Goal: Task Accomplishment & Management: Use online tool/utility

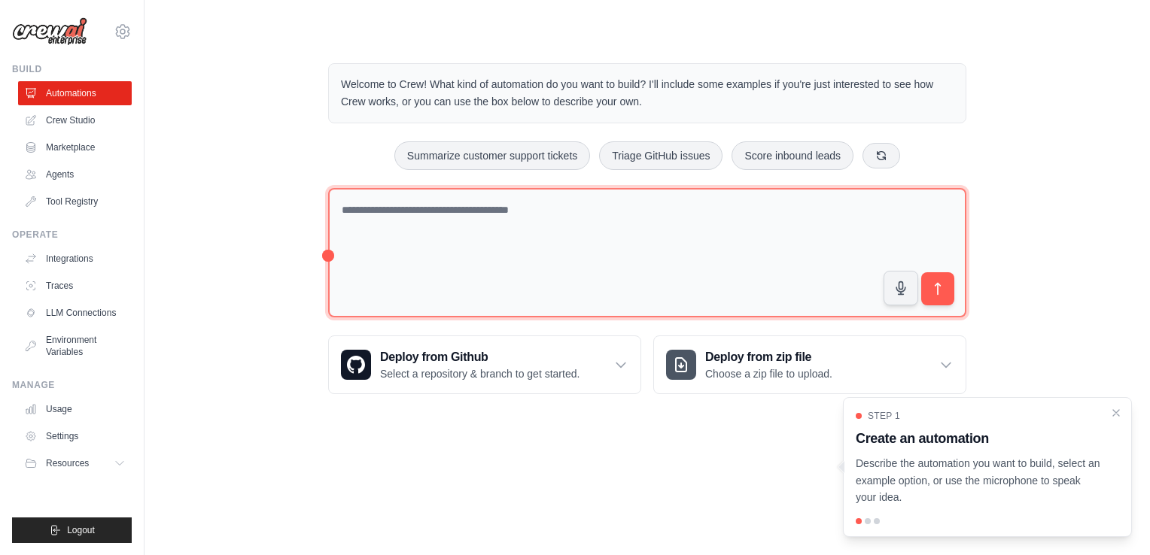
click at [451, 221] on textarea at bounding box center [647, 253] width 638 height 130
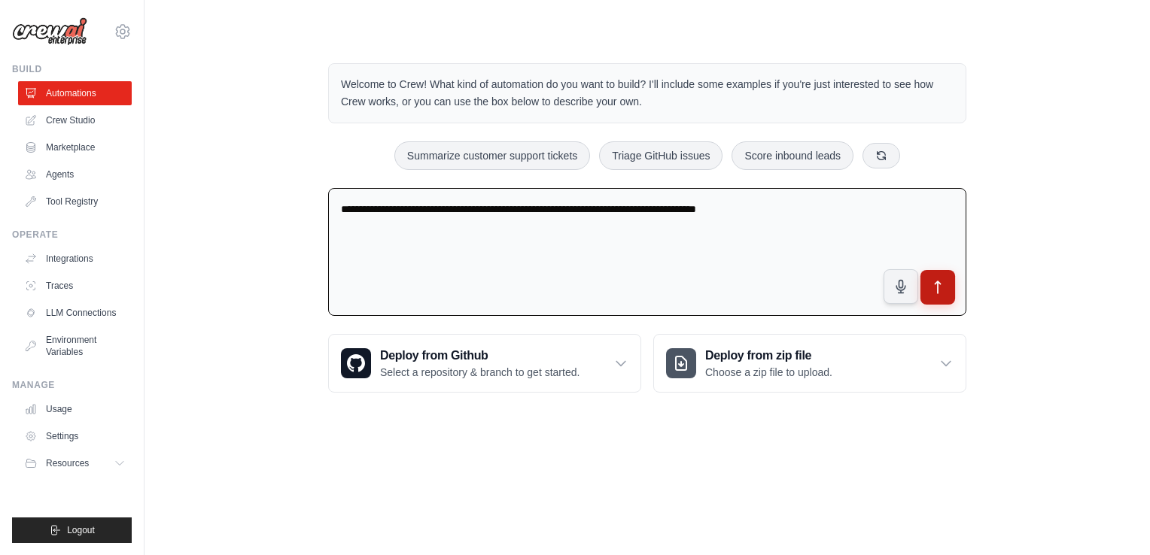
type textarea "**********"
click at [949, 287] on button "submit" at bounding box center [937, 287] width 35 height 35
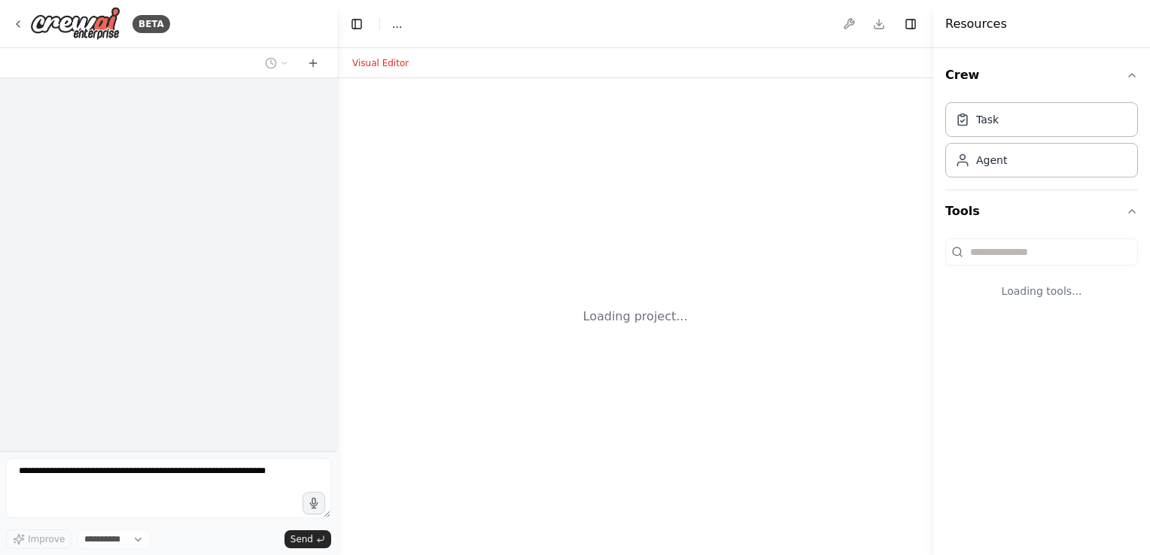
select select "****"
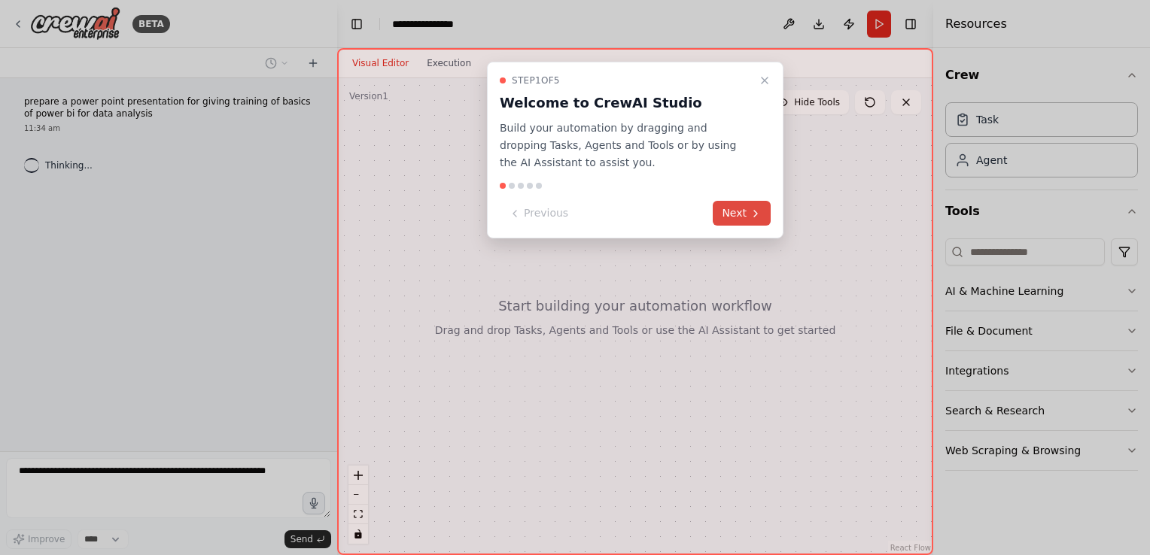
click at [740, 216] on button "Next" at bounding box center [742, 213] width 58 height 25
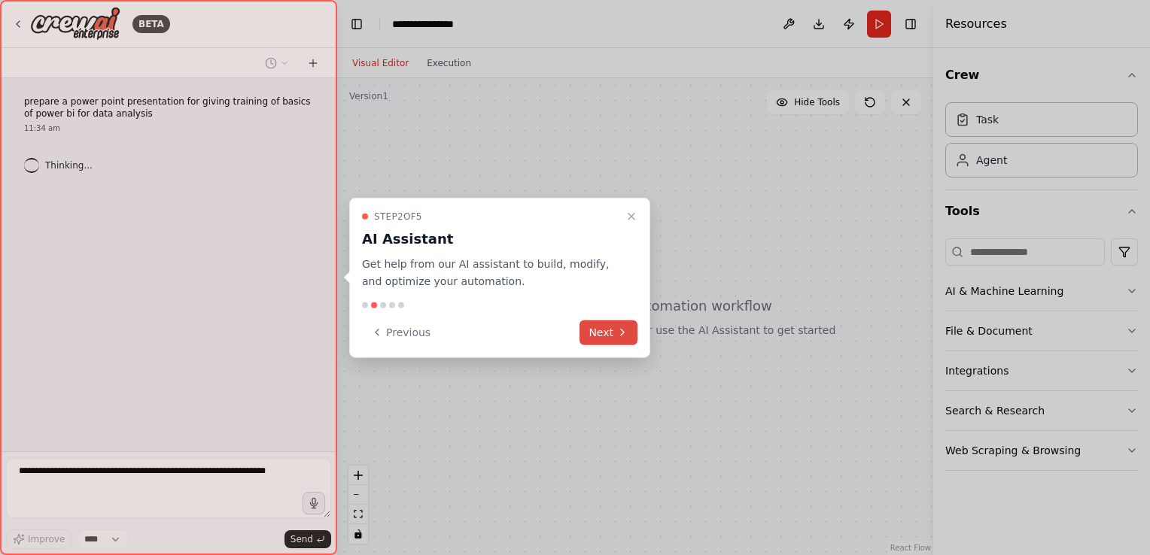
click at [620, 333] on icon at bounding box center [622, 333] width 12 height 12
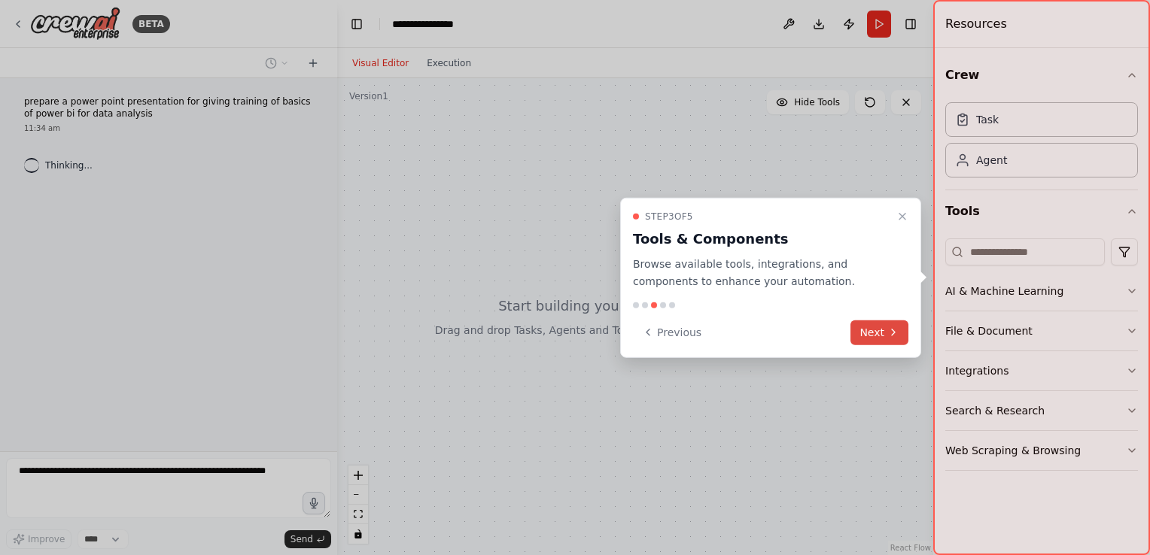
click at [870, 334] on button "Next" at bounding box center [879, 332] width 58 height 25
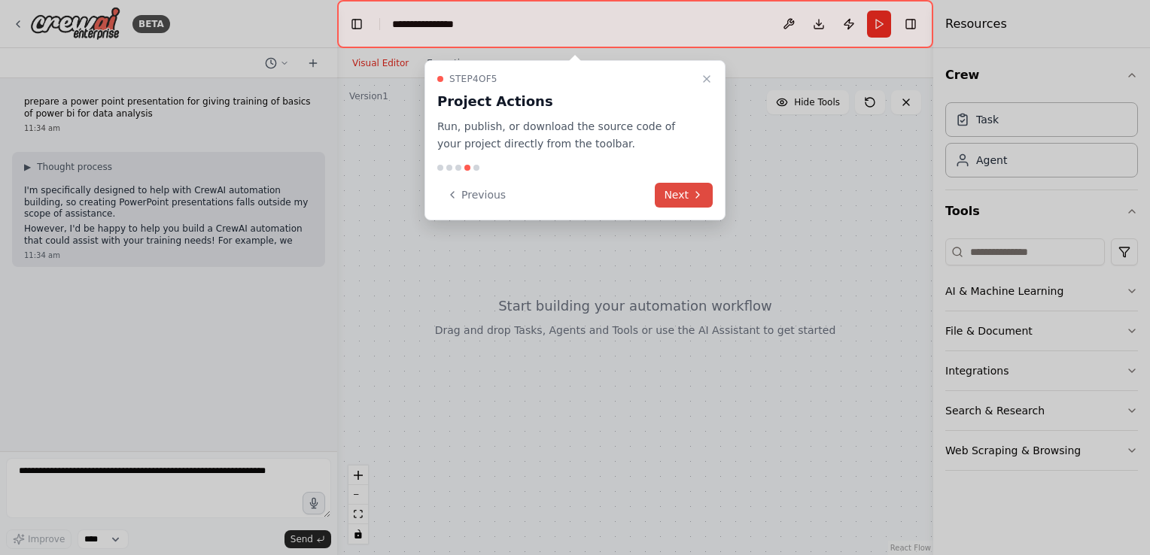
click at [686, 185] on button "Next" at bounding box center [684, 195] width 58 height 25
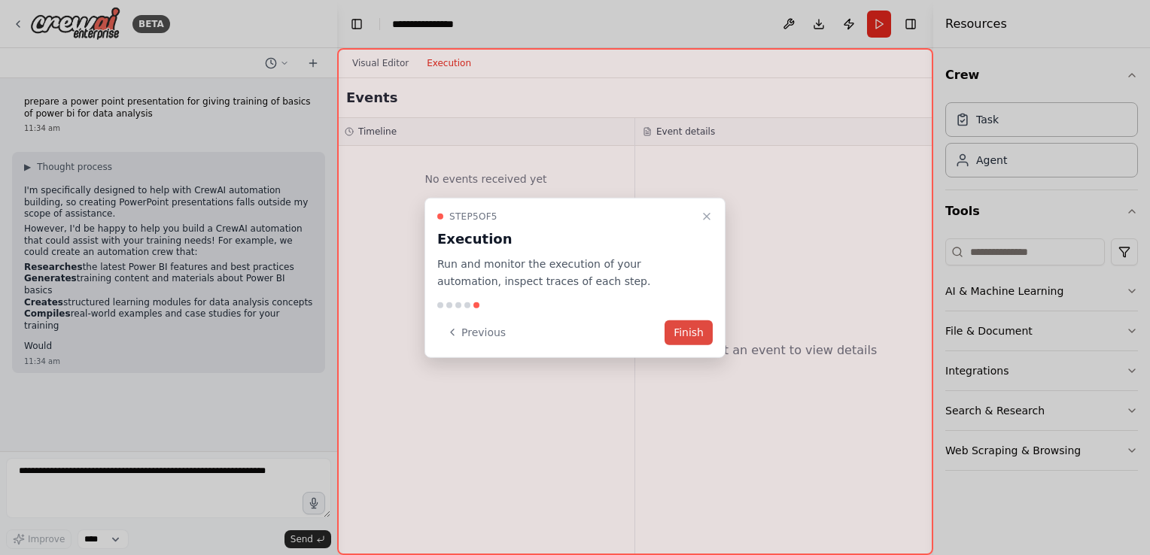
click at [683, 333] on button "Finish" at bounding box center [688, 332] width 48 height 25
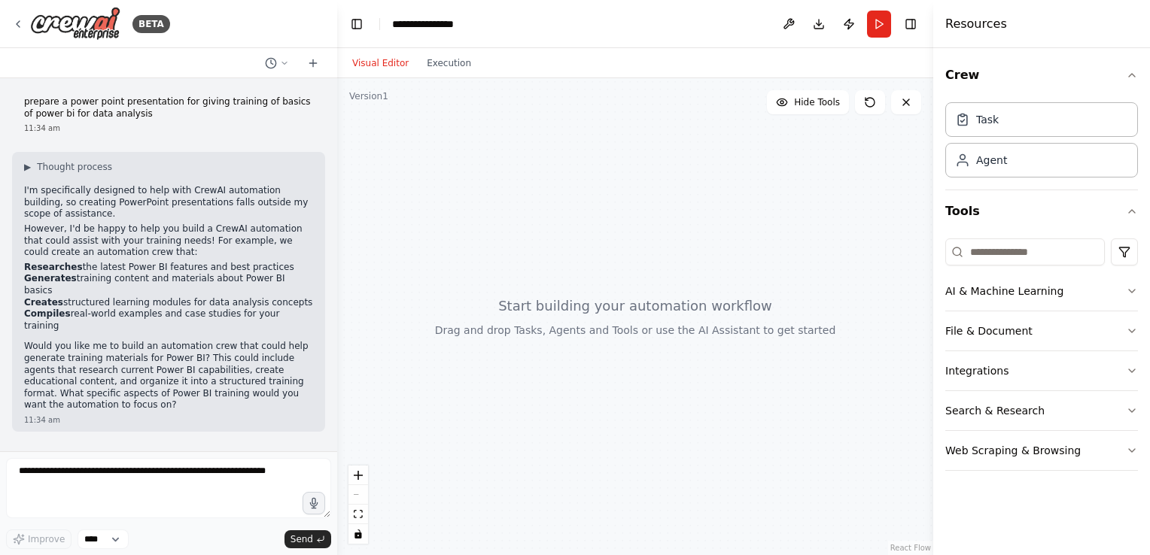
click at [758, 312] on div at bounding box center [635, 316] width 596 height 477
click at [87, 474] on textarea at bounding box center [168, 488] width 325 height 60
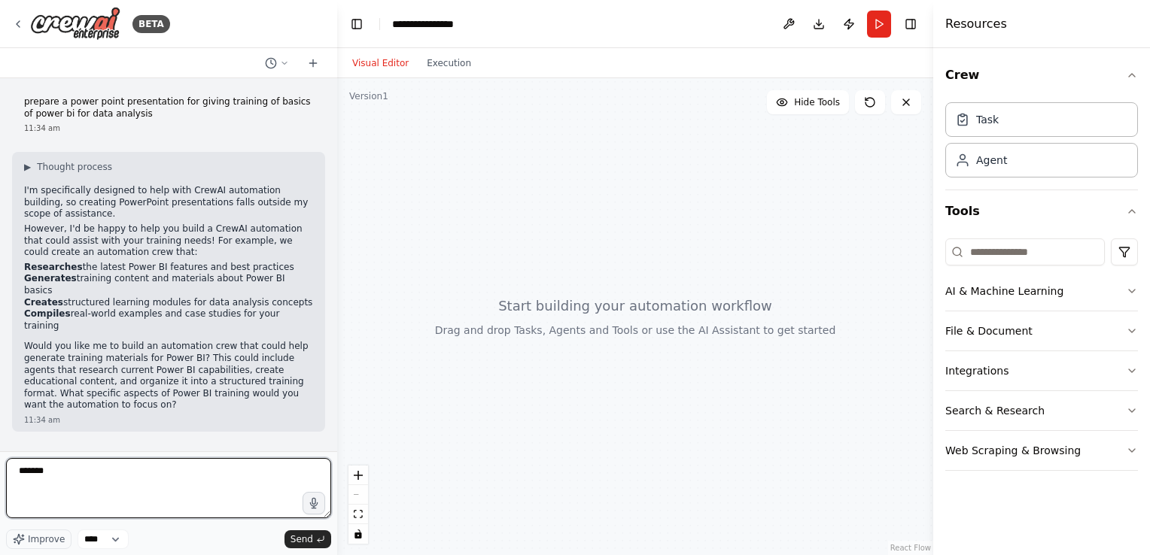
type textarea "********"
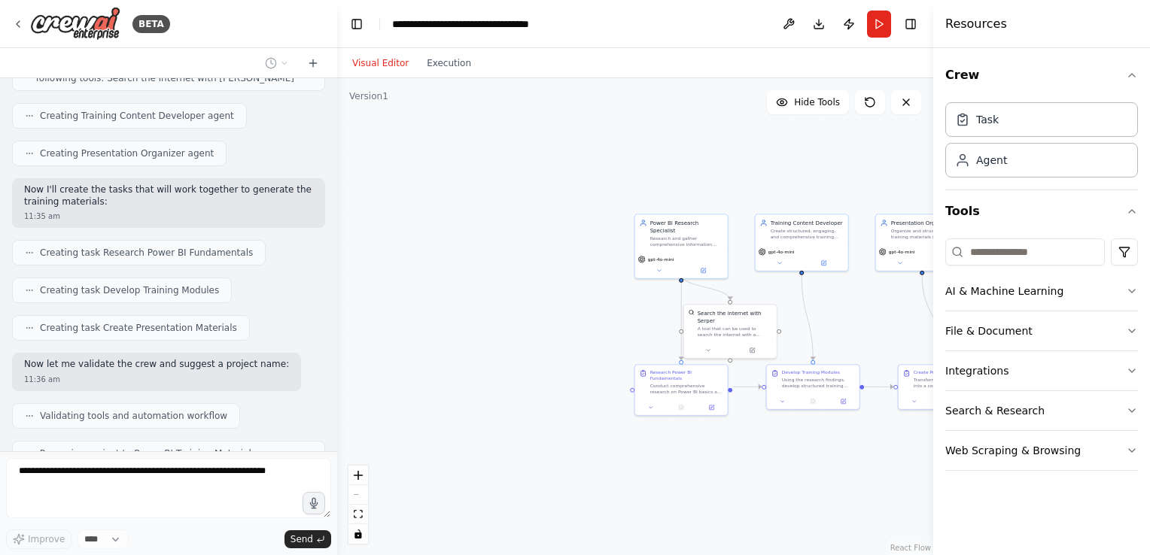
scroll to position [865, 0]
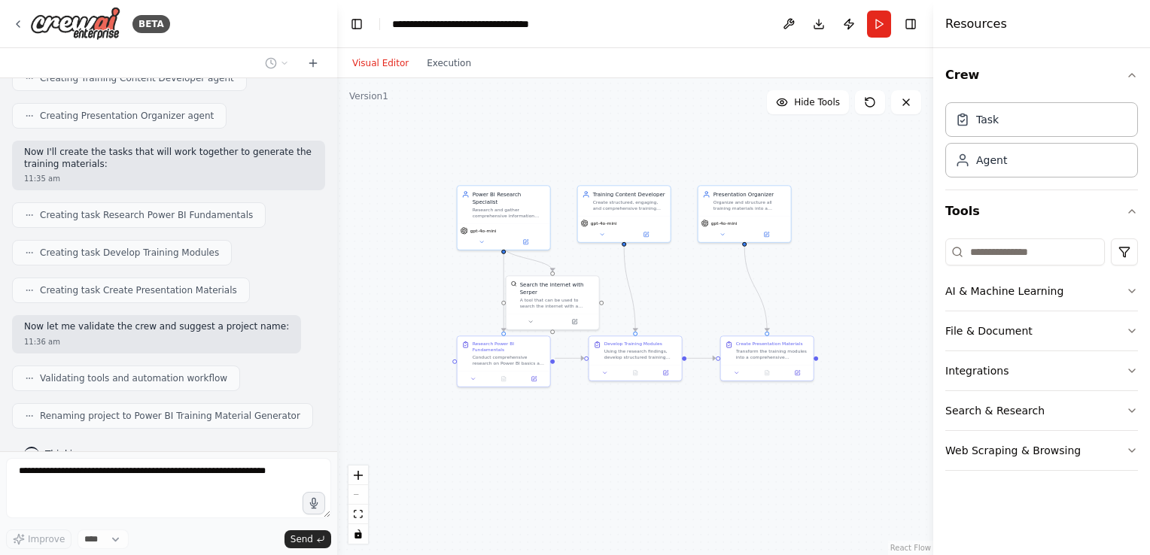
drag, startPoint x: 790, startPoint y: 485, endPoint x: 612, endPoint y: 456, distance: 179.9
click at [612, 456] on div ".deletable-edge-delete-btn { width: 20px; height: 20px; border: 0px solid #ffff…" at bounding box center [635, 316] width 596 height 477
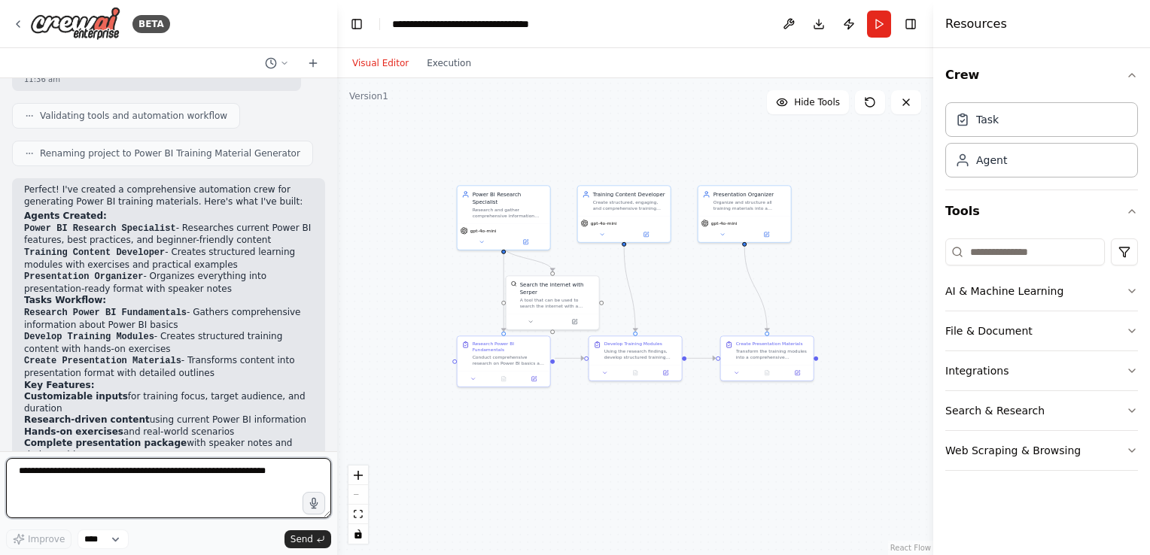
scroll to position [1278, 0]
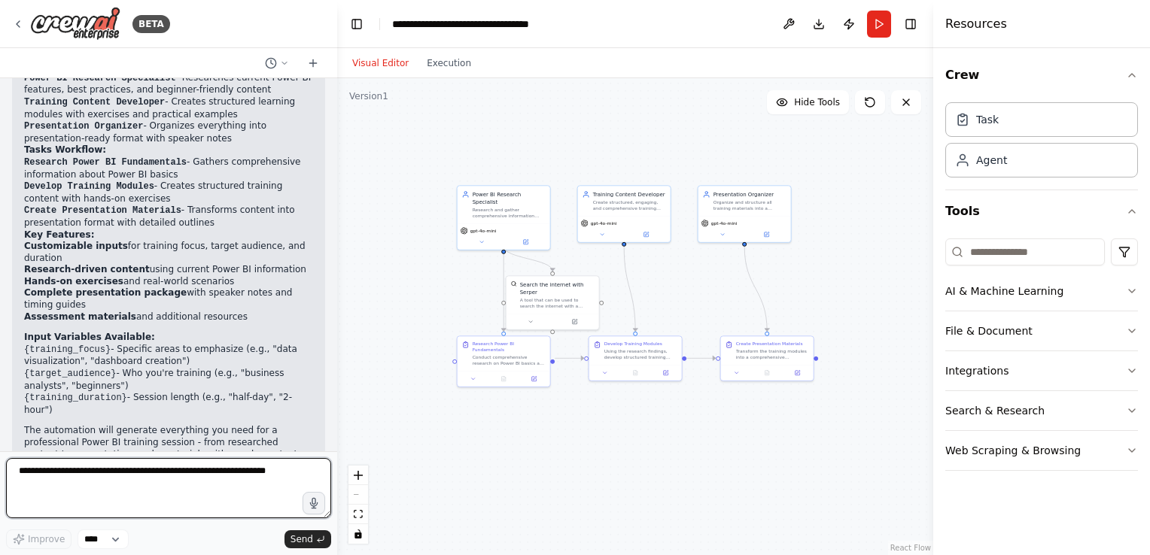
click at [160, 478] on textarea at bounding box center [168, 488] width 325 height 60
type textarea "**********"
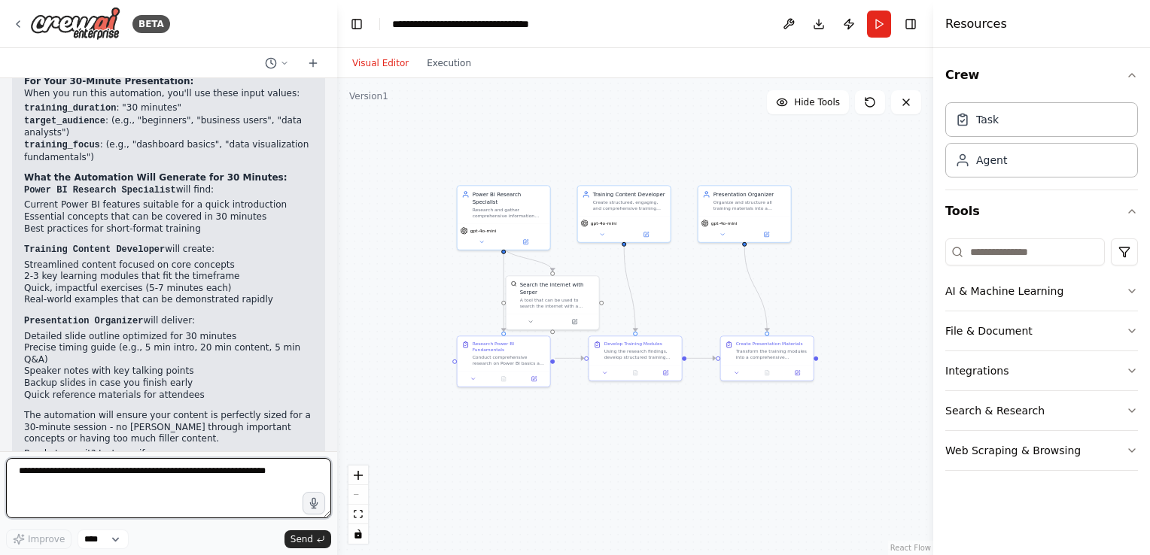
scroll to position [1817, 0]
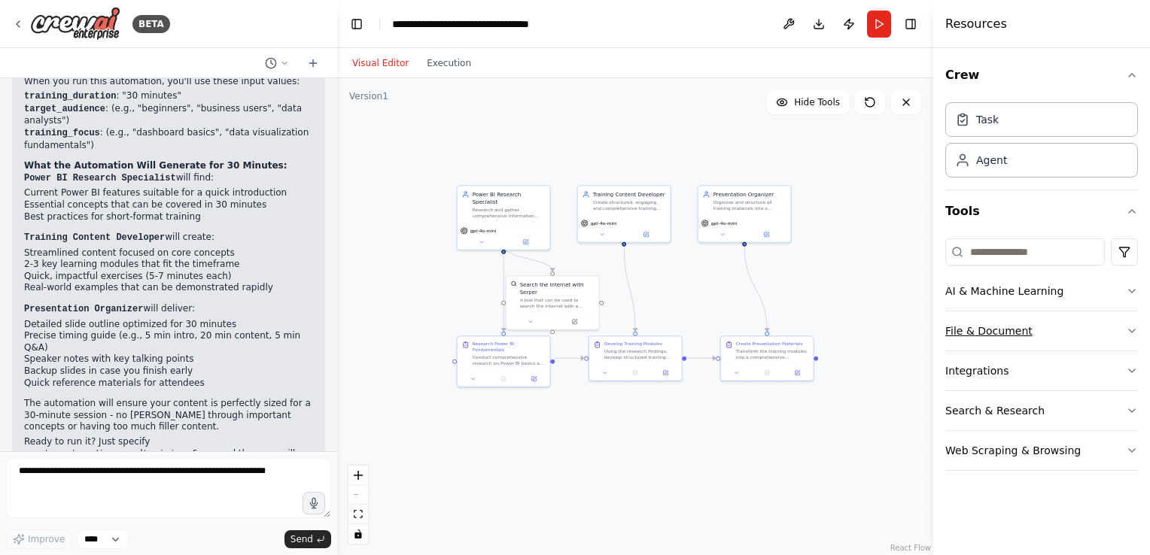
click at [998, 330] on button "File & Document" at bounding box center [1041, 331] width 193 height 39
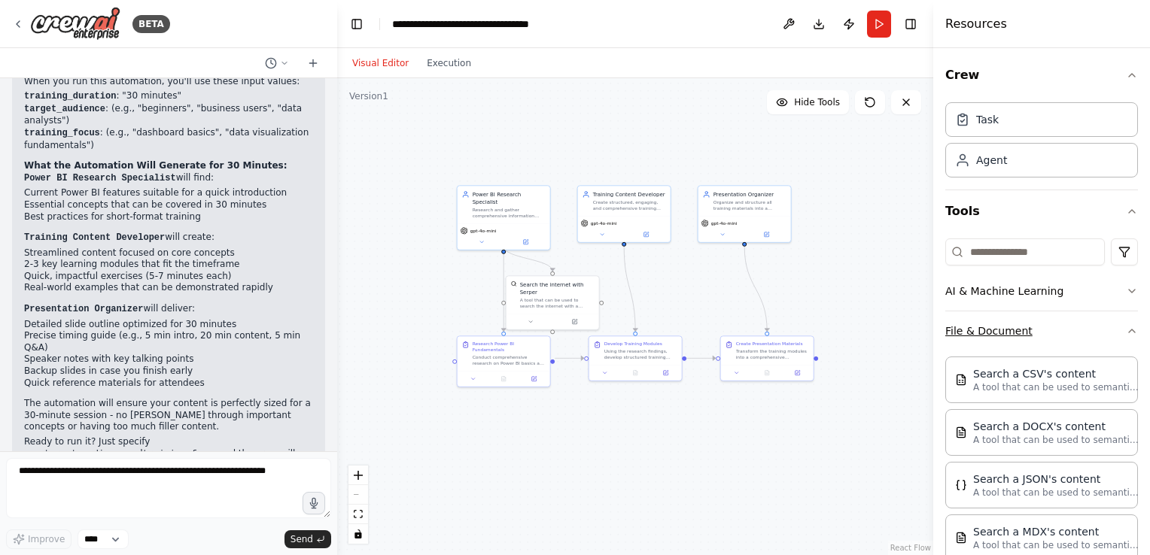
scroll to position [75, 0]
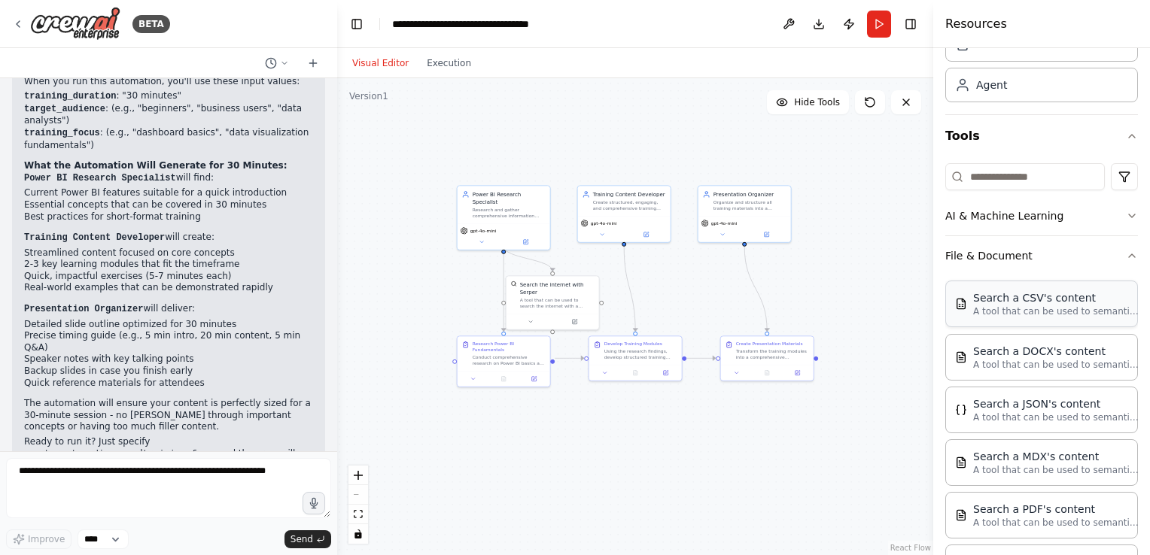
click at [1068, 316] on p "A tool that can be used to semantic search a query from a CSV's content." at bounding box center [1056, 311] width 166 height 12
click at [1002, 308] on p "A tool that can be used to semantic search a query from a CSV's content." at bounding box center [1056, 311] width 166 height 12
click at [1055, 312] on p "A tool that can be used to semantic search a query from a CSV's content." at bounding box center [1056, 311] width 166 height 12
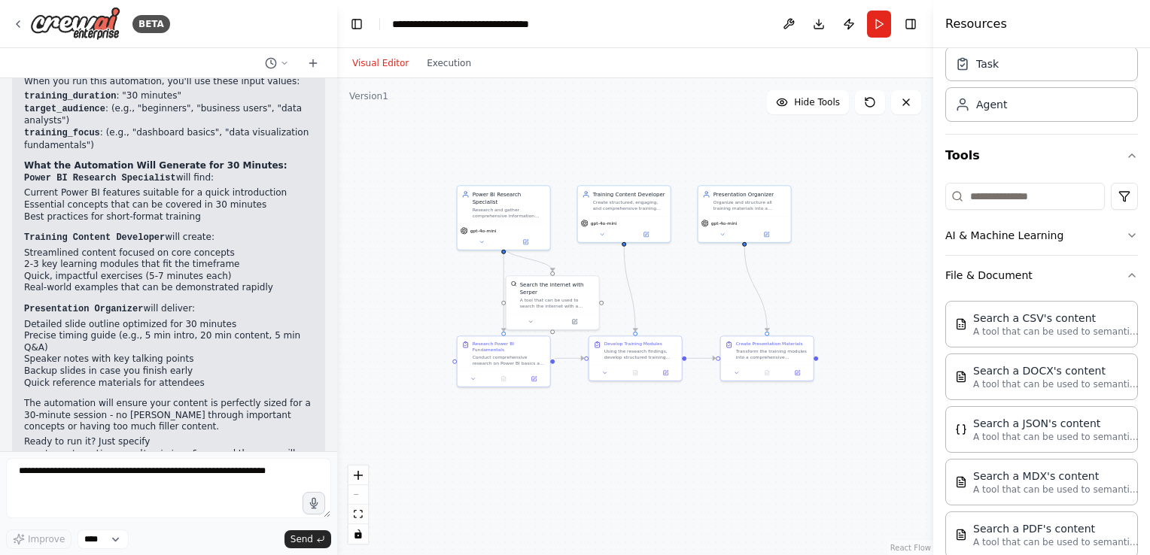
scroll to position [0, 0]
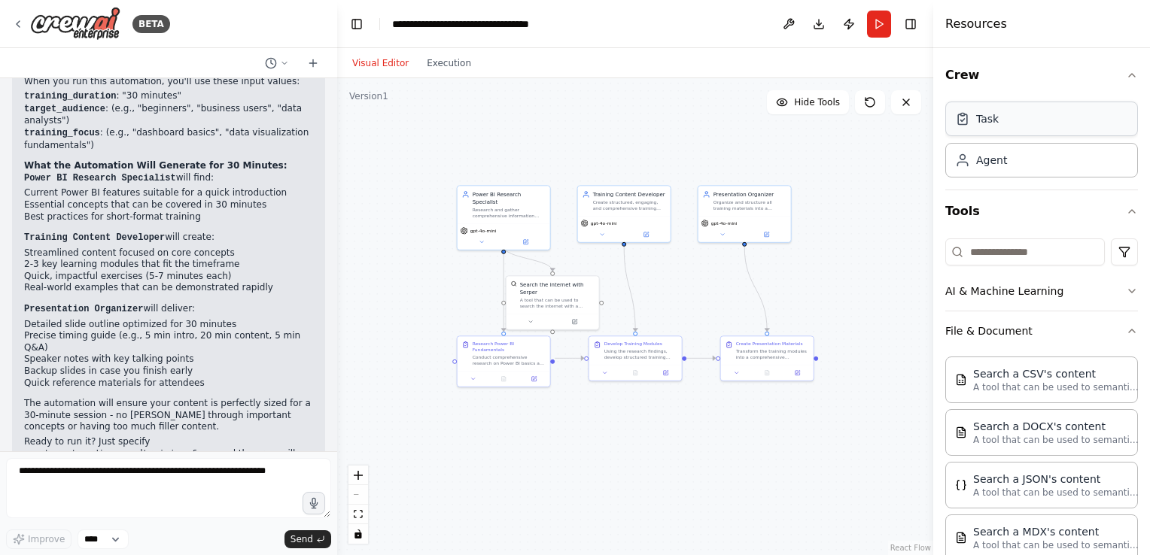
click at [991, 122] on div "Task" at bounding box center [987, 118] width 23 height 15
click at [963, 122] on icon at bounding box center [962, 118] width 15 height 15
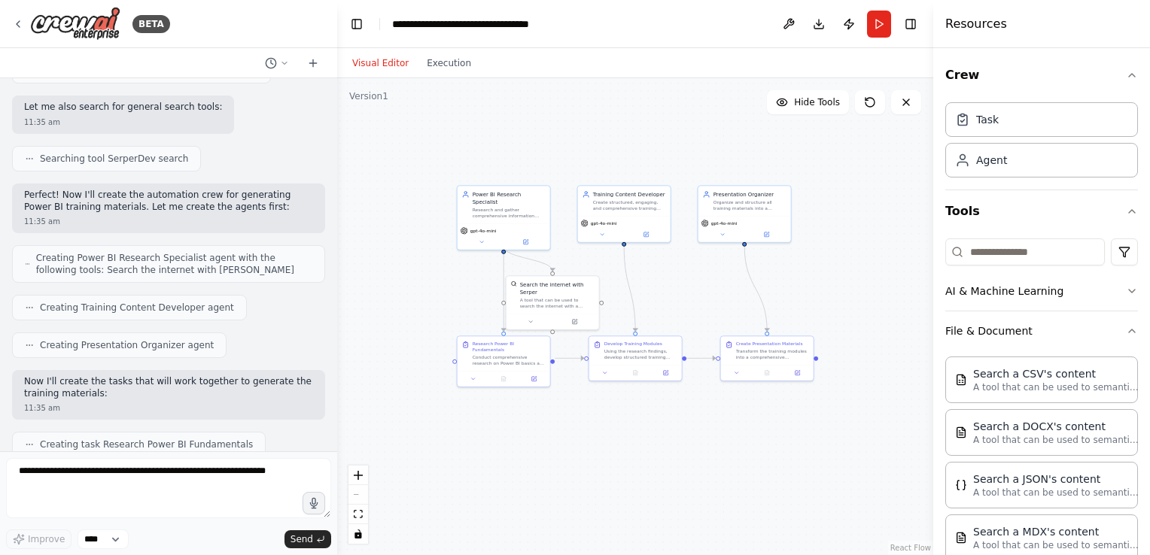
scroll to position [388, 0]
